Goal: Information Seeking & Learning: Learn about a topic

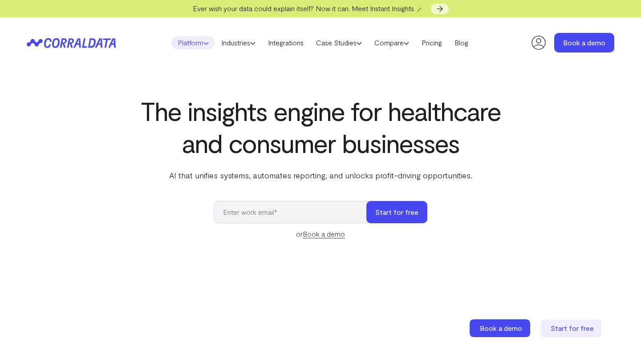
click at [204, 42] on use at bounding box center [206, 43] width 4 height 2
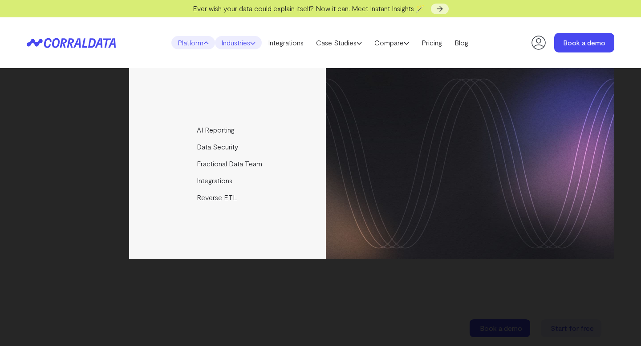
click at [235, 45] on link "Industries" at bounding box center [238, 42] width 47 height 13
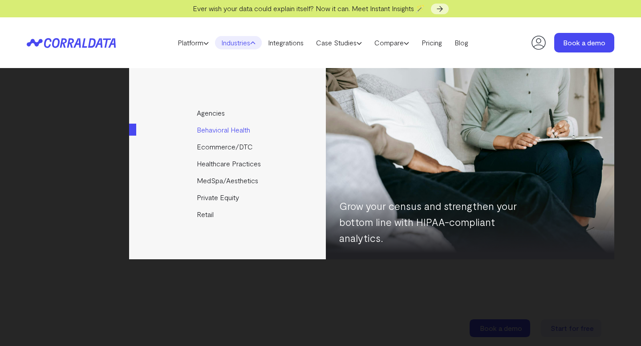
click at [212, 132] on link "Behavioral Health" at bounding box center [228, 130] width 198 height 17
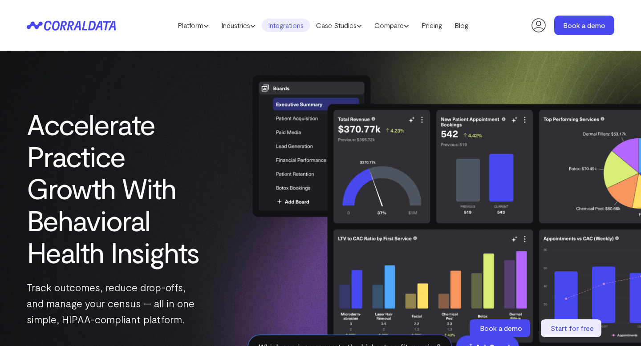
click at [284, 29] on link "Integrations" at bounding box center [286, 25] width 48 height 13
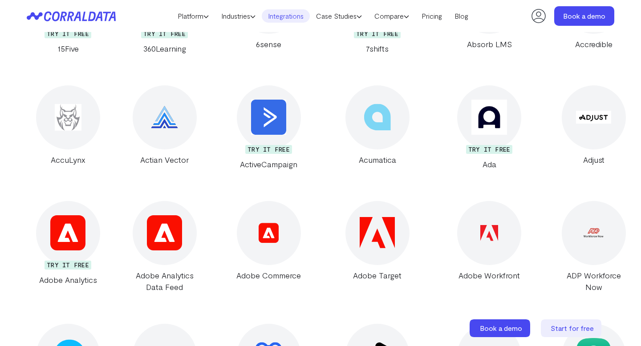
scroll to position [314, 0]
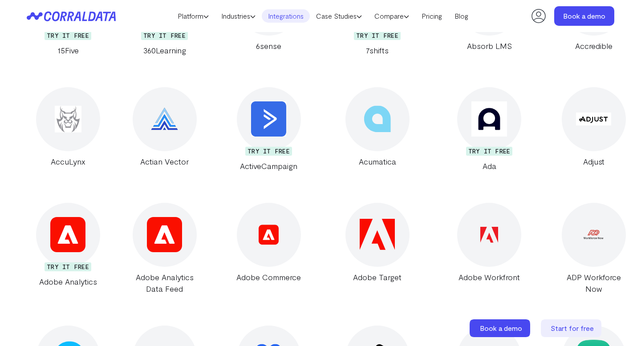
click at [472, 124] on img at bounding box center [489, 119] width 35 height 35
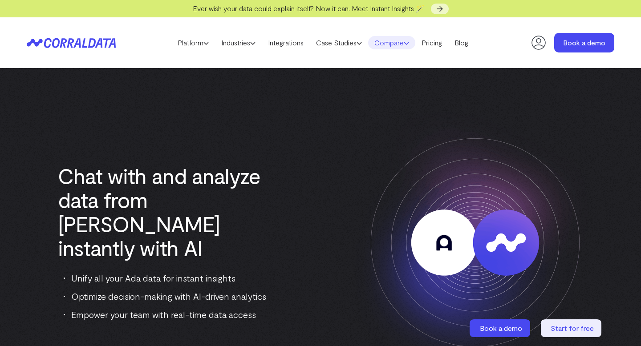
click at [399, 42] on link "Compare" at bounding box center [391, 42] width 47 height 13
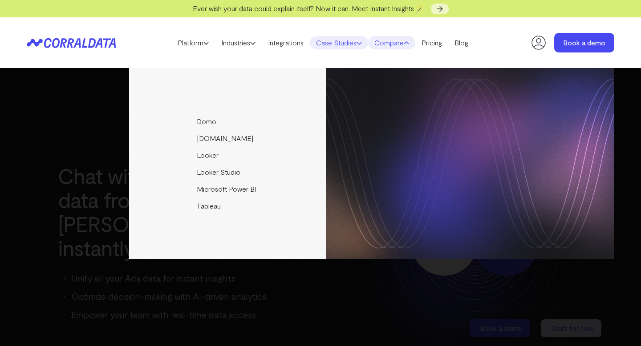
click at [335, 42] on link "Case Studies" at bounding box center [339, 42] width 58 height 13
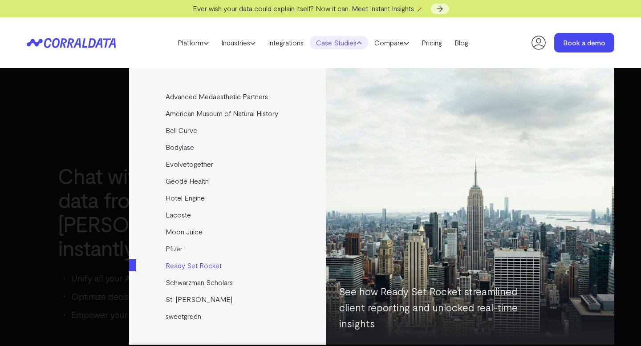
click at [191, 268] on link "Ready Set Rocket" at bounding box center [228, 265] width 198 height 17
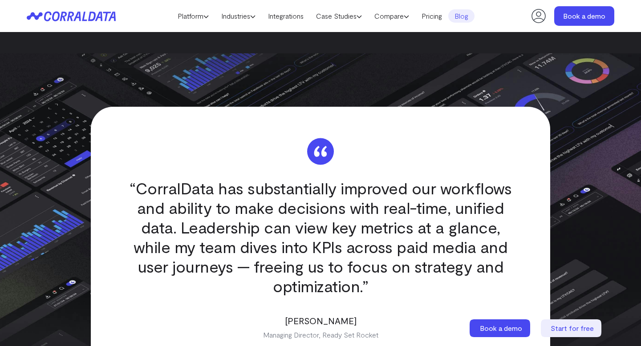
scroll to position [1546, 0]
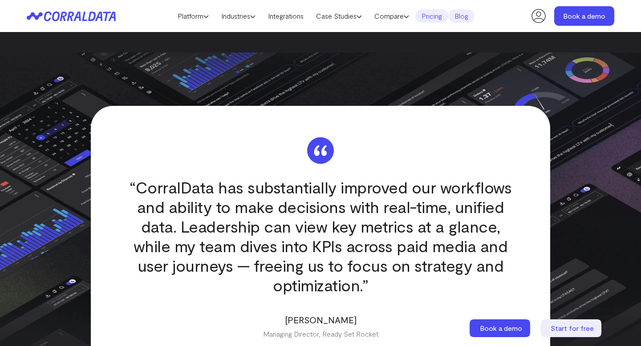
click at [441, 17] on link "Pricing" at bounding box center [431, 15] width 33 height 13
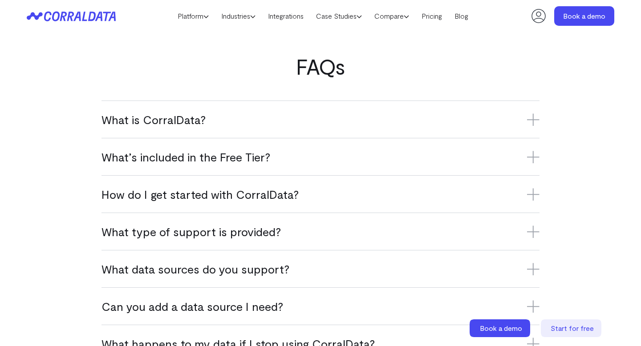
scroll to position [510, 0]
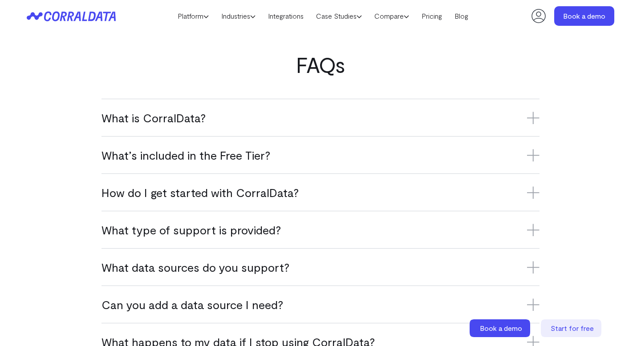
click at [333, 120] on h3 "What is CorralData?" at bounding box center [321, 117] width 438 height 15
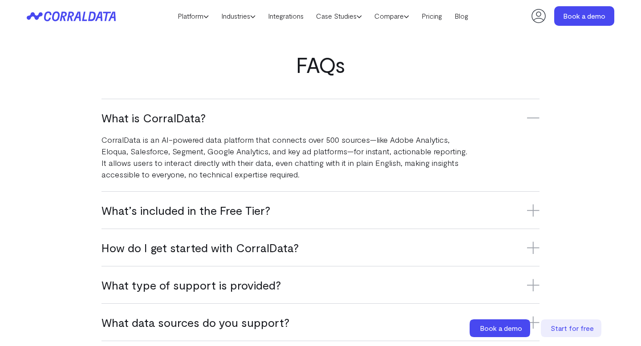
click at [224, 212] on h3 "What’s included in the Free Tier?" at bounding box center [321, 210] width 438 height 15
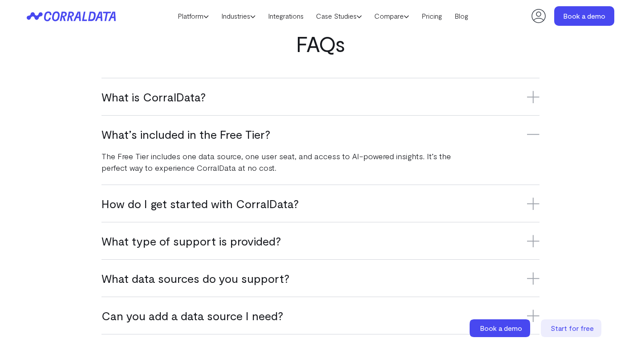
scroll to position [544, 0]
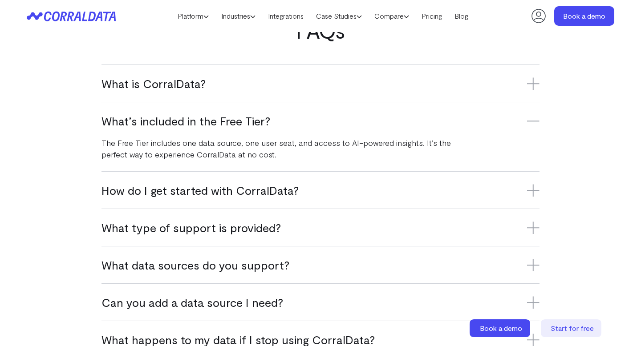
click at [258, 184] on h3 "How do I get started with CorralData?" at bounding box center [321, 190] width 438 height 15
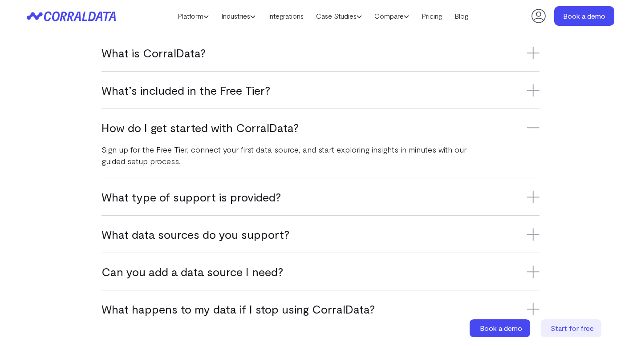
scroll to position [575, 0]
click at [237, 199] on h3 "What type of support is provided?" at bounding box center [321, 196] width 438 height 15
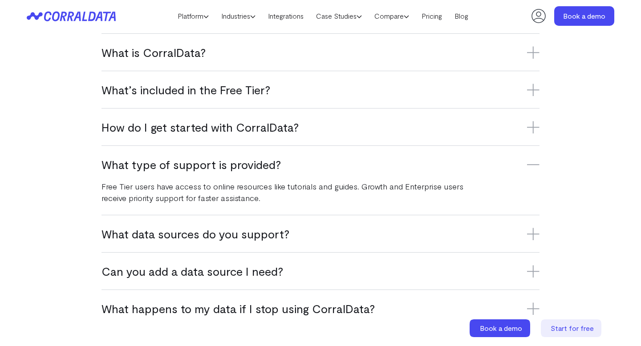
click at [239, 237] on h3 "What data sources do you support?" at bounding box center [321, 234] width 438 height 15
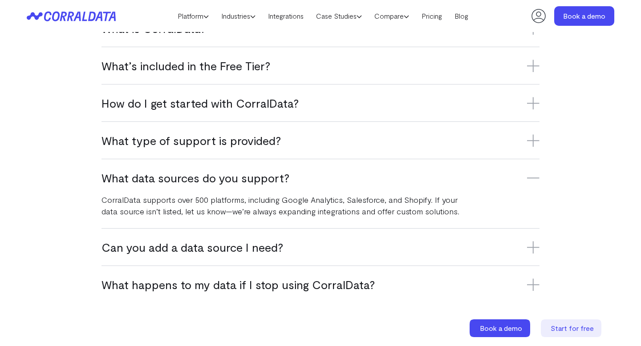
scroll to position [603, 0]
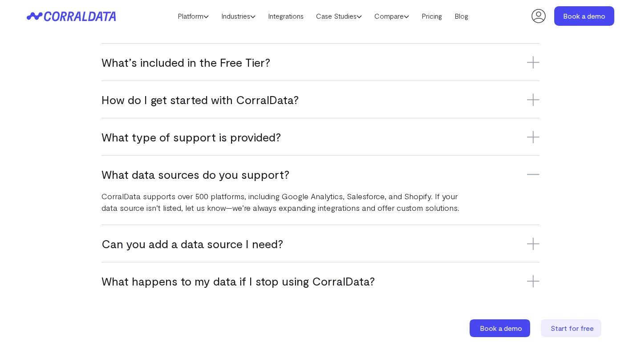
click at [231, 248] on h3 "Can you add a data source I need?" at bounding box center [321, 243] width 438 height 15
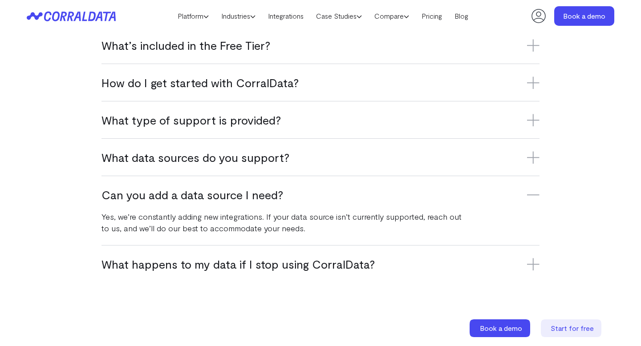
scroll to position [634, 0]
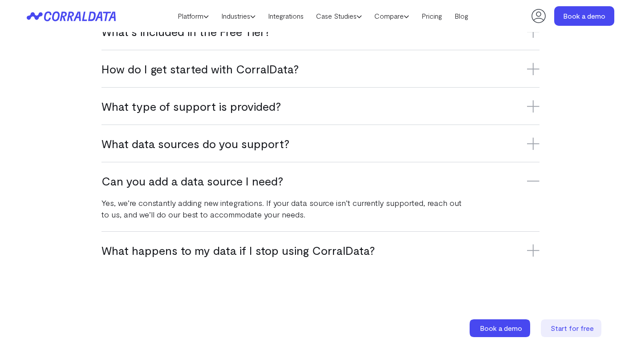
click at [235, 254] on h3 "What happens to my data if I stop using CorralData?" at bounding box center [321, 250] width 438 height 15
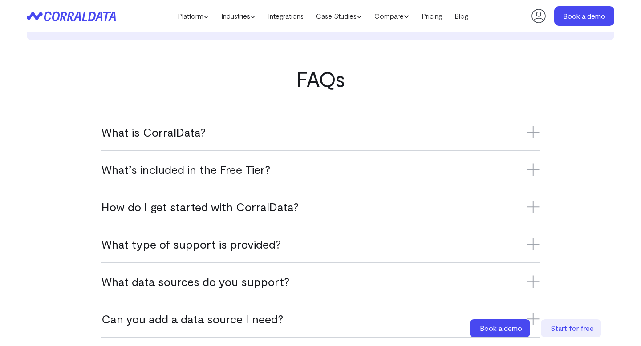
scroll to position [0, 0]
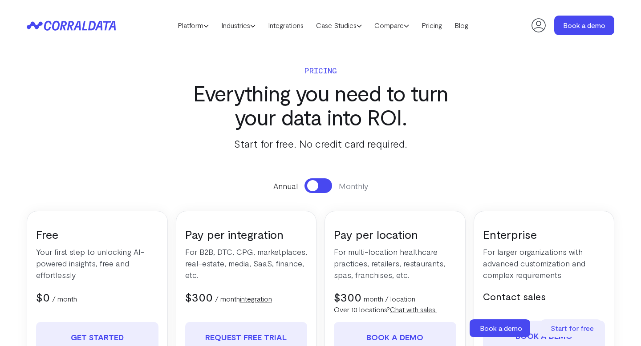
click at [541, 28] on icon at bounding box center [539, 25] width 14 height 14
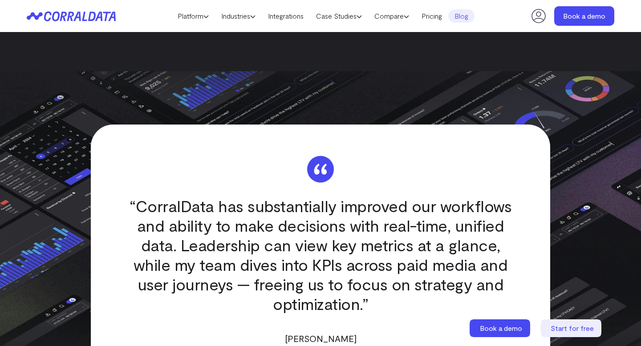
scroll to position [1546, 0]
